Goal: Task Accomplishment & Management: Manage account settings

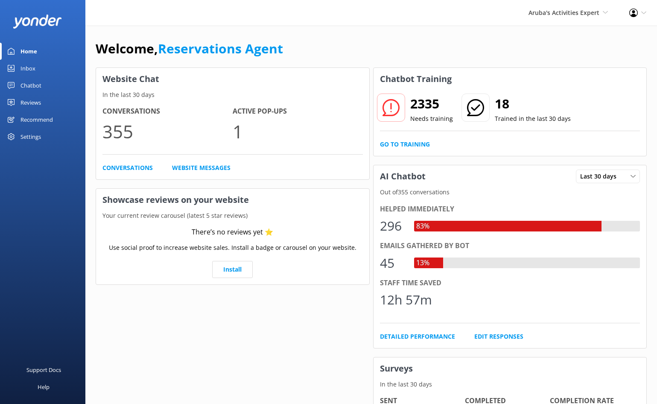
click at [648, 50] on div "Welcome, Reservations Agent Website Chat In the last 30 days Conversations 355 …" at bounding box center [370, 294] width 571 height 536
click at [31, 71] on div "Inbox" at bounding box center [27, 68] width 15 height 17
